Goal: Task Accomplishment & Management: Complete application form

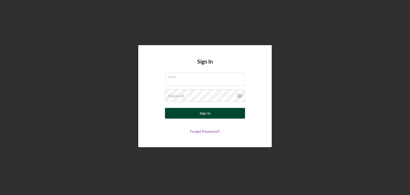
type input "[EMAIL_ADDRESS][DOMAIN_NAME]"
click at [198, 114] on button "Sign In" at bounding box center [205, 113] width 80 height 11
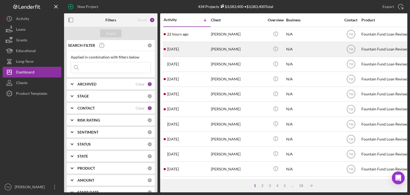
click at [234, 51] on div "[PERSON_NAME]" at bounding box center [237, 49] width 53 height 14
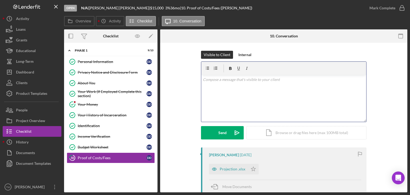
click at [215, 90] on div "v Color teal Color pink Remove color Add row above Add row below Add column bef…" at bounding box center [284, 98] width 165 height 47
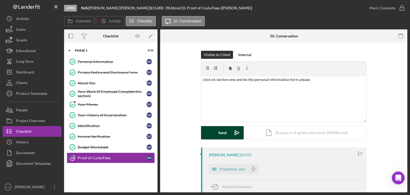
click at [219, 131] on div "Send" at bounding box center [223, 132] width 8 height 13
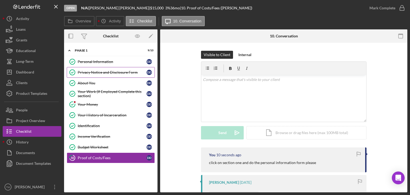
click at [95, 74] on div "Privacy Notice and Disclosure Form" at bounding box center [112, 72] width 69 height 4
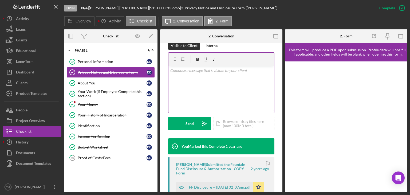
scroll to position [107, 0]
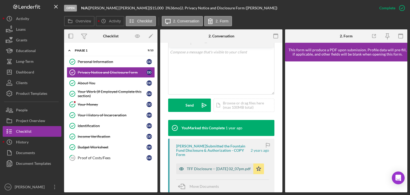
click at [204, 167] on div "TFF Disclosure -- [DATE] 02_07pm.pdf" at bounding box center [219, 169] width 64 height 4
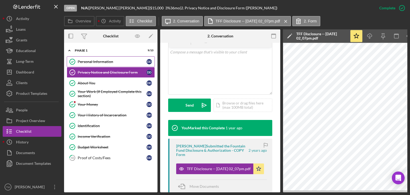
click at [89, 62] on div "Personal Information" at bounding box center [112, 62] width 69 height 4
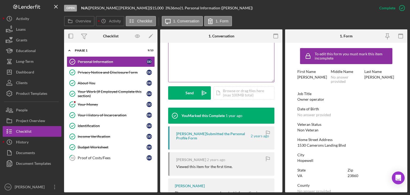
scroll to position [134, 0]
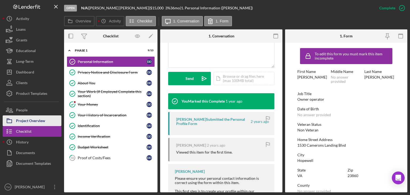
click at [21, 119] on div "Project Overview" at bounding box center [30, 121] width 29 height 12
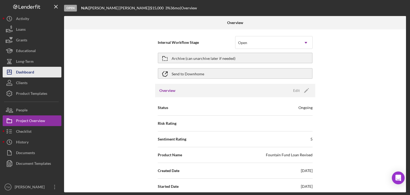
click at [26, 73] on div "Dashboard" at bounding box center [25, 73] width 18 height 12
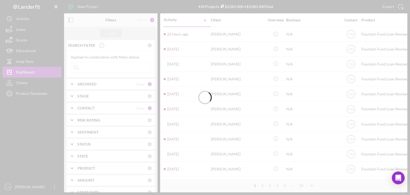
click at [89, 6] on div at bounding box center [205, 97] width 410 height 195
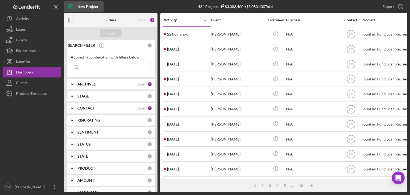
click at [93, 5] on div "New Project" at bounding box center [88, 6] width 21 height 11
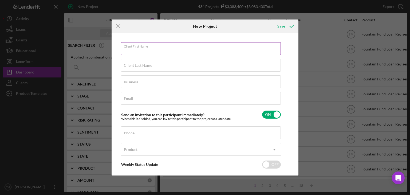
click at [133, 51] on input "Client First Name" at bounding box center [201, 48] width 160 height 13
type input "[PERSON_NAME]"
click at [130, 69] on input "Client Last Name" at bounding box center [201, 65] width 160 height 13
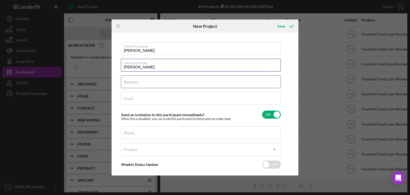
type input "[PERSON_NAME]"
click at [130, 84] on input "Business" at bounding box center [201, 81] width 160 height 13
type input "N/A"
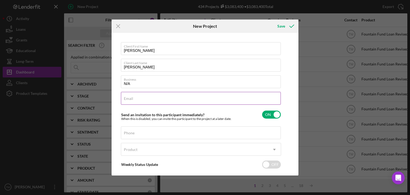
click at [136, 100] on input "Email" at bounding box center [201, 98] width 160 height 13
type input "[EMAIL_ADDRESS][DOMAIN_NAME]"
click at [131, 134] on label "Phone" at bounding box center [129, 133] width 11 height 4
click at [131, 134] on input "Phone" at bounding box center [201, 132] width 160 height 13
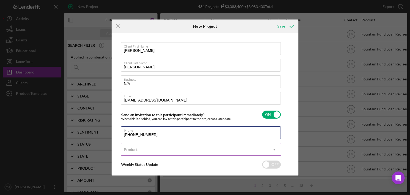
type input "[PHONE_NUMBER]"
click at [133, 150] on div "Product" at bounding box center [131, 150] width 14 height 4
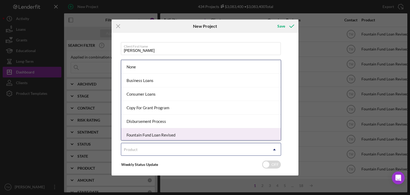
click at [145, 135] on div "Fountain Fund Loan Revised" at bounding box center [201, 135] width 160 height 14
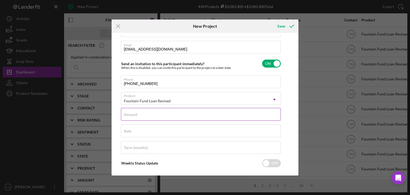
scroll to position [53, 0]
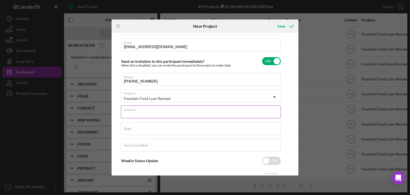
click at [128, 116] on input "Amount" at bounding box center [201, 112] width 160 height 13
type input "$5,000"
click at [126, 128] on label "Rate" at bounding box center [127, 129] width 7 height 4
click at [126, 128] on input "Rate" at bounding box center [201, 128] width 160 height 13
type input "3.000%"
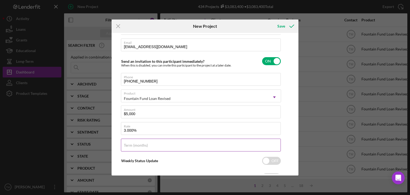
click at [131, 149] on input "Term (months)" at bounding box center [201, 145] width 160 height 13
type input "36"
click at [292, 26] on icon "submit" at bounding box center [291, 26] width 13 height 13
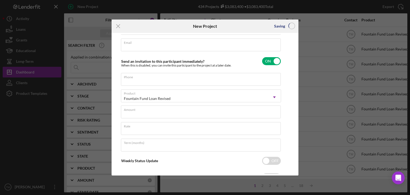
scroll to position [26, 0]
